Goal: Information Seeking & Learning: Learn about a topic

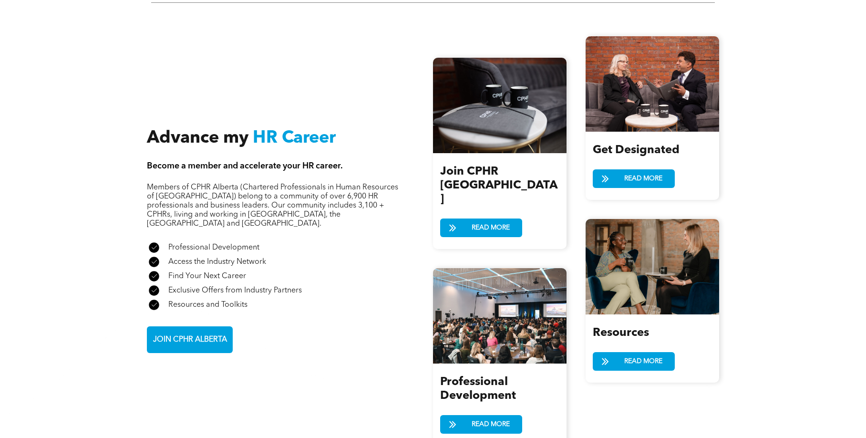
scroll to position [1051, 0]
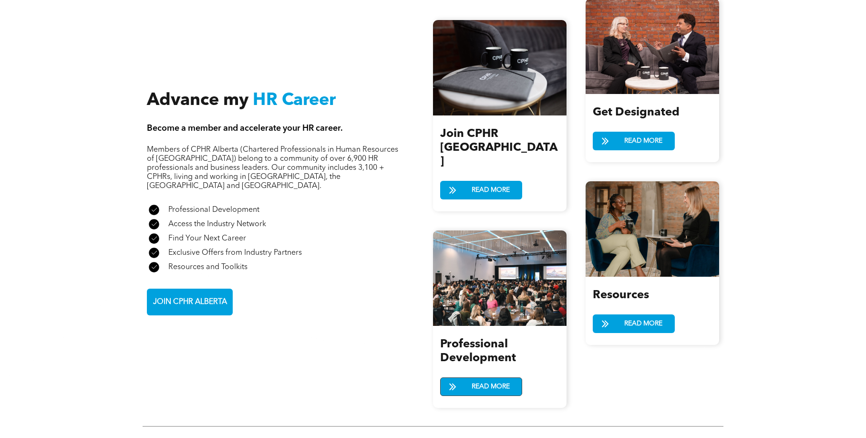
click at [463, 380] on span at bounding box center [452, 387] width 24 height 14
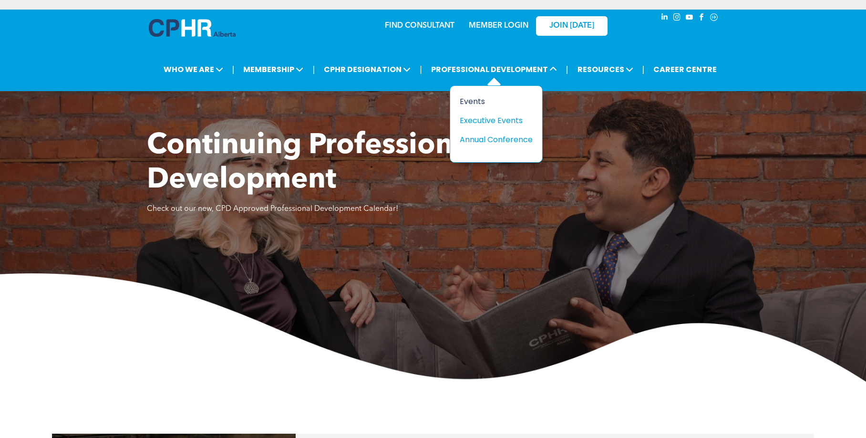
click at [469, 102] on div "Events" at bounding box center [492, 101] width 66 height 12
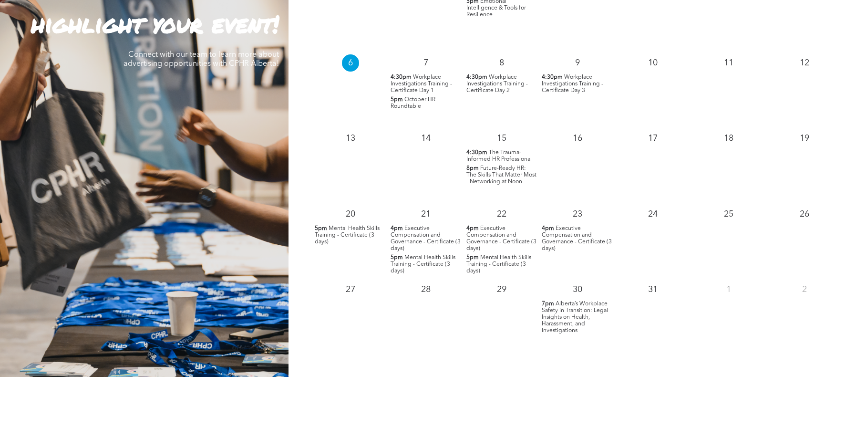
scroll to position [829, 0]
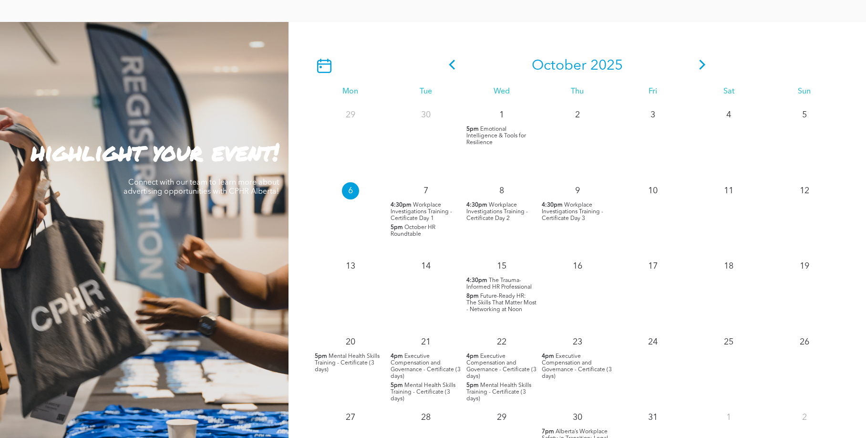
click at [702, 62] on icon at bounding box center [702, 65] width 6 height 10
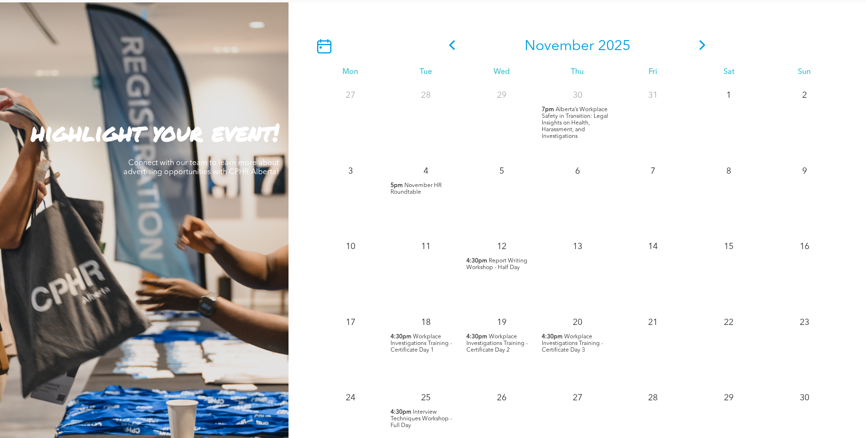
scroll to position [852, 0]
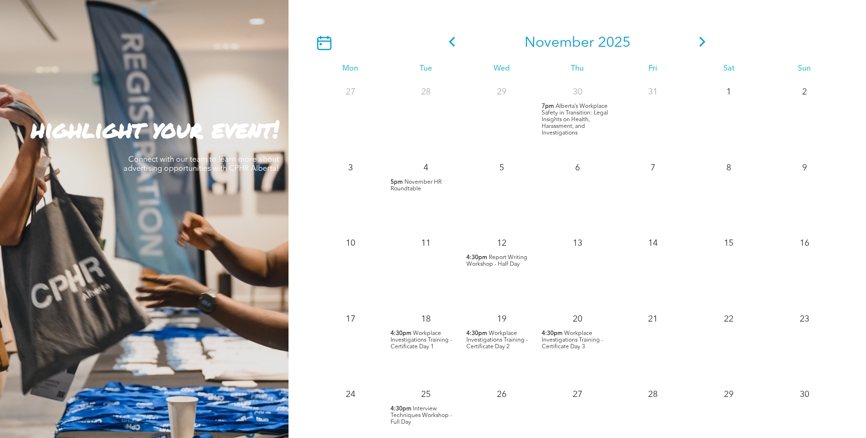
click at [410, 341] on span "Workplace Investigations Training - Certificate Day 1" at bounding box center [420, 339] width 61 height 19
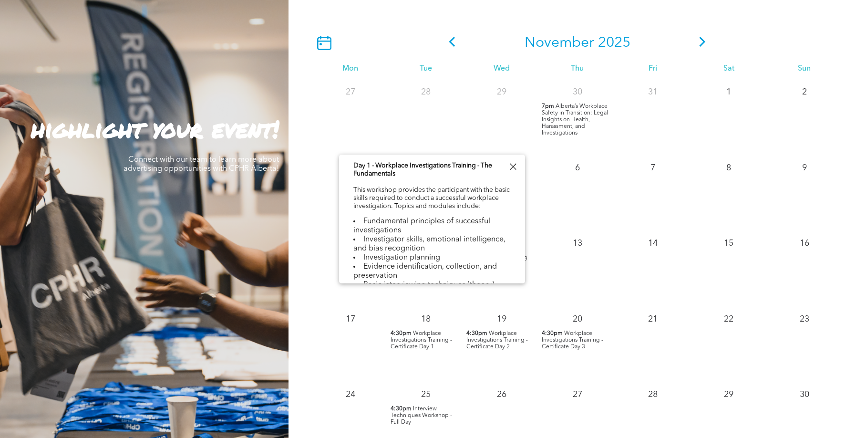
scroll to position [279, 0]
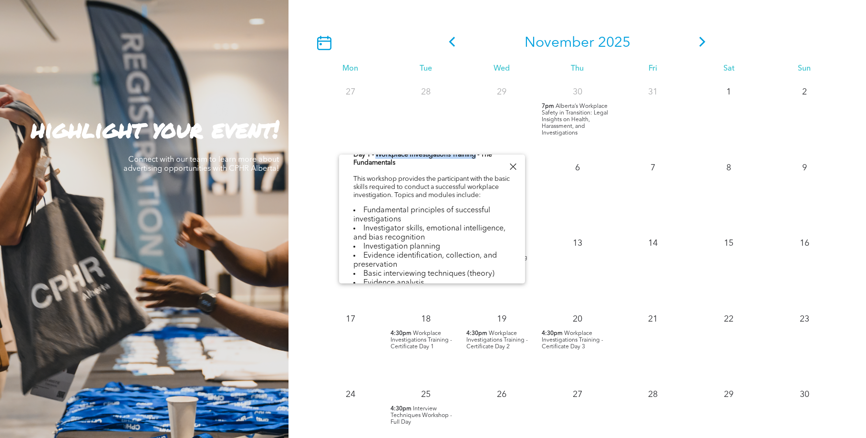
drag, startPoint x: 377, startPoint y: 181, endPoint x: 478, endPoint y: 180, distance: 101.1
click at [478, 166] on b "Day 1 - Workplace Investigations Training - The Fundamentals" at bounding box center [422, 158] width 139 height 15
copy b "Workplace Investigations Training"
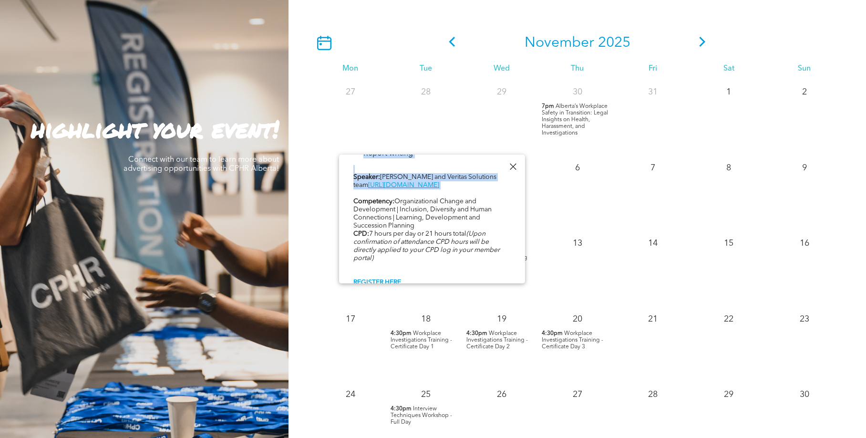
scroll to position [447, 0]
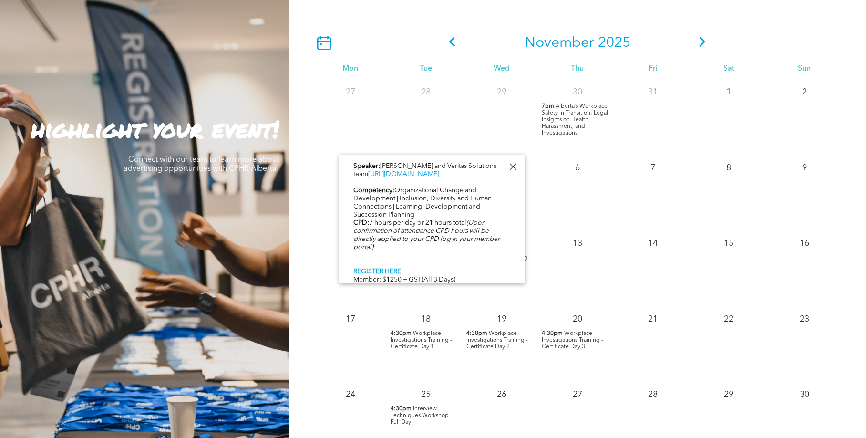
drag, startPoint x: 353, startPoint y: 182, endPoint x: 437, endPoint y: 188, distance: 84.1
click at [437, 188] on div "Event in partnership with Veritas Solutions. The Workplace Investigations Certi…" at bounding box center [431, 34] width 157 height 565
copy div "Day 1 - Workplace Investigations Training - The Fundamentals This workshop prov…"
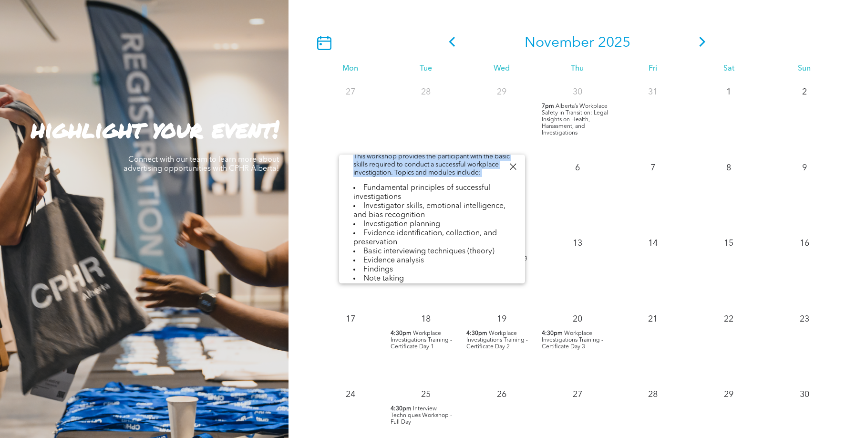
scroll to position [296, 0]
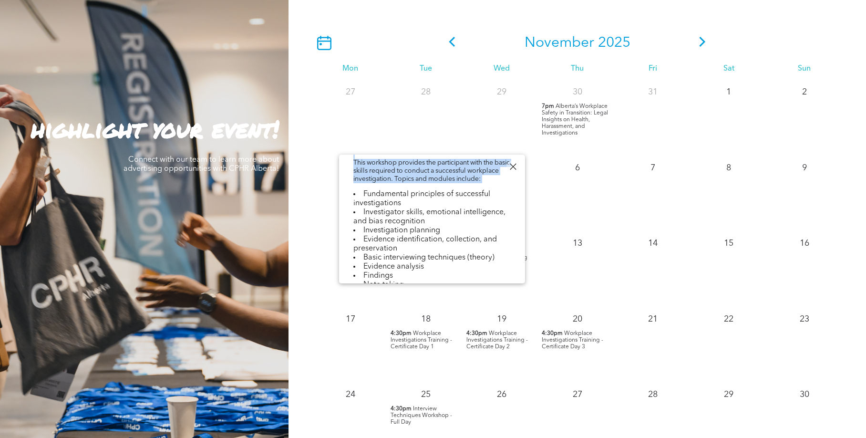
copy div "Day 1 - Workplace Investigations Training - The Fundamentals This workshop prov…"
click at [490, 337] on p "4:30pm Workplace Investigations Training - Certificate Day 2" at bounding box center [501, 340] width 71 height 20
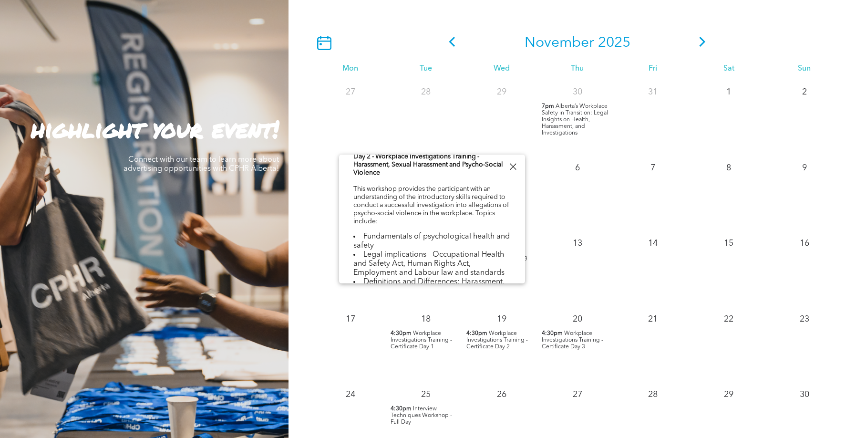
scroll to position [278, 0]
drag, startPoint x: 487, startPoint y: 214, endPoint x: 385, endPoint y: 245, distance: 107.2
click at [385, 245] on div "Event in partnership with Veritas Solutions. The Workplace Investigations Certi…" at bounding box center [431, 233] width 157 height 626
copy div "an understanding of the introductory skills required to conduct a successful in…"
click at [544, 341] on span "Workplace Investigations Training - Certificate Day 3" at bounding box center [571, 339] width 61 height 19
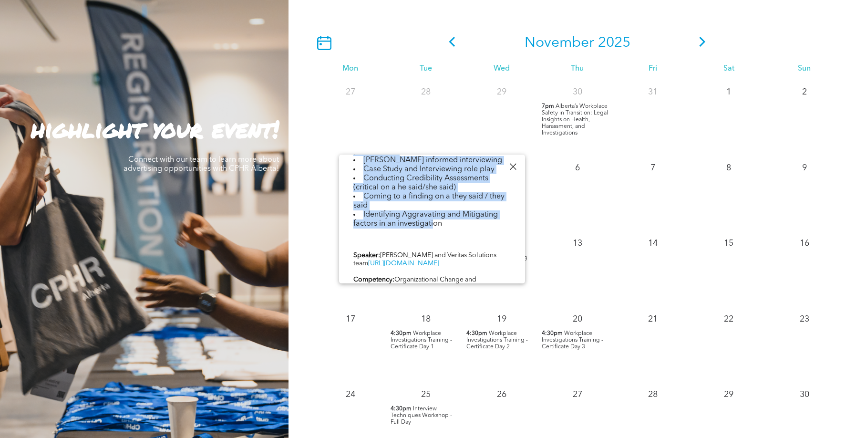
scroll to position [364, 0]
drag, startPoint x: 362, startPoint y: 210, endPoint x: 455, endPoint y: 250, distance: 101.0
click at [455, 228] on ul "Investigating Dark Triad and High Conflict personalities Trauma informed interv…" at bounding box center [431, 182] width 157 height 91
copy ul "Investigating Dark Triad and High Conflict personalities Trauma informed interv…"
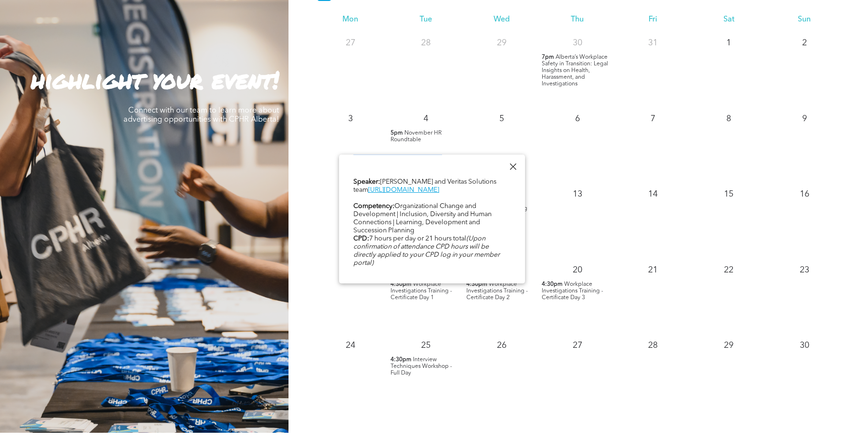
scroll to position [435, 0]
drag, startPoint x: 442, startPoint y: 210, endPoint x: 493, endPoint y: 212, distance: 50.6
click at [493, 212] on div "Event in partnership with Veritas Solutions. The Workplace Investigations Certi…" at bounding box center [431, 48] width 157 height 571
copy div "Veritas Solutions"
click at [438, 195] on link "https://veritassolutions.net/ceo/" at bounding box center [403, 191] width 71 height 7
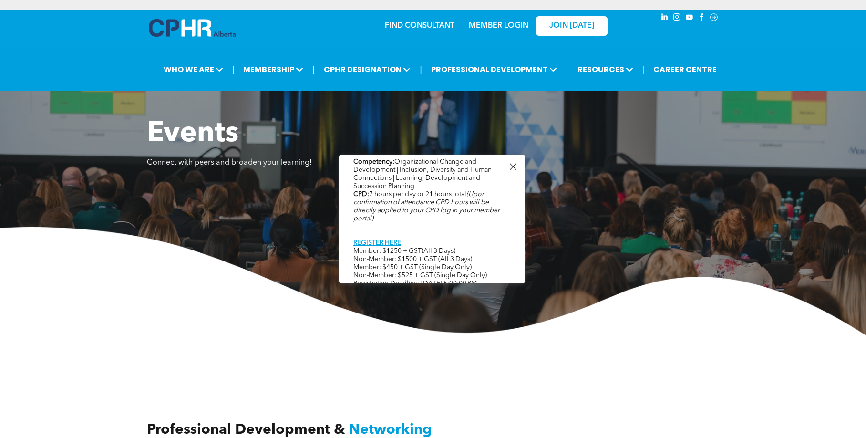
scroll to position [525, 0]
